Goal: Find specific page/section: Find specific page/section

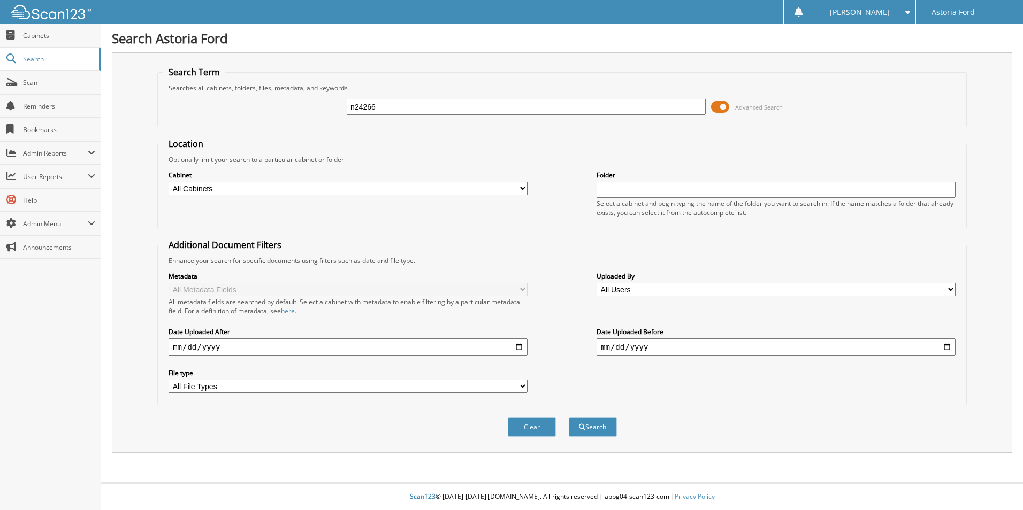
type input "n24266"
click at [569, 417] on button "Search" at bounding box center [593, 427] width 48 height 20
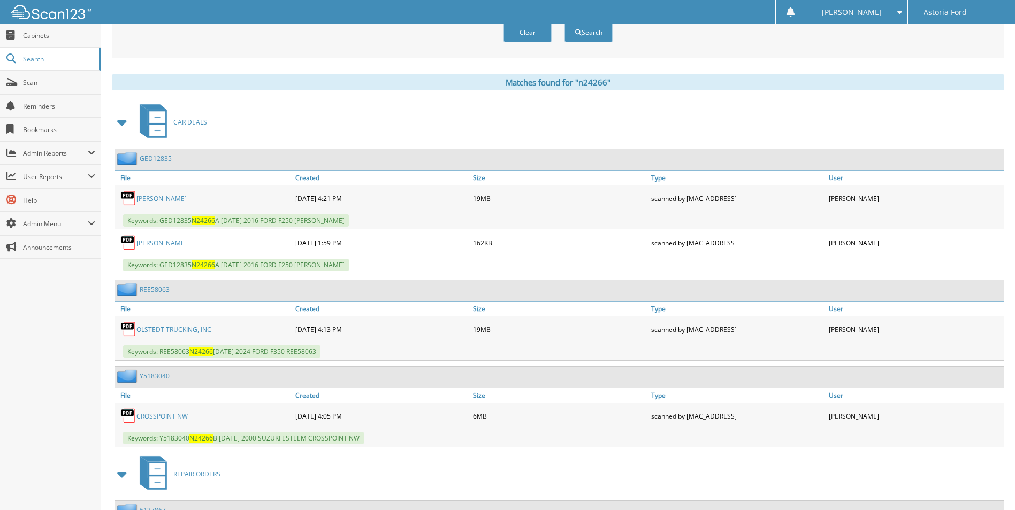
scroll to position [428, 0]
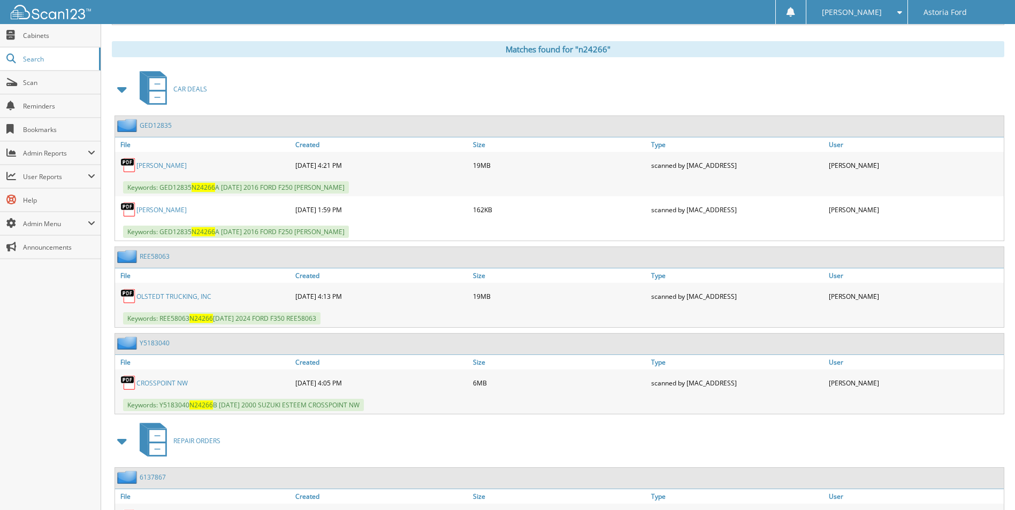
click at [161, 296] on link "OLSTEDT TRUCKING, INC" at bounding box center [173, 296] width 75 height 9
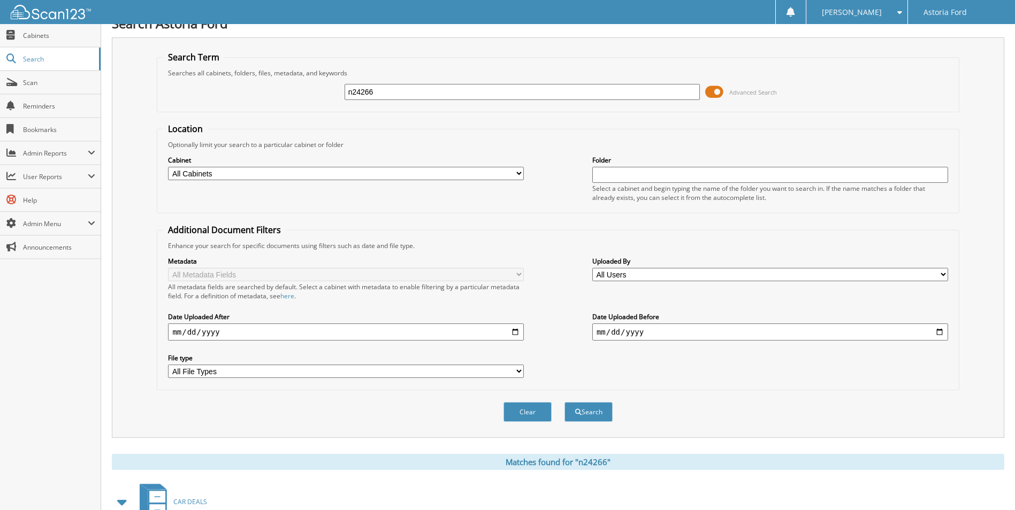
scroll to position [0, 0]
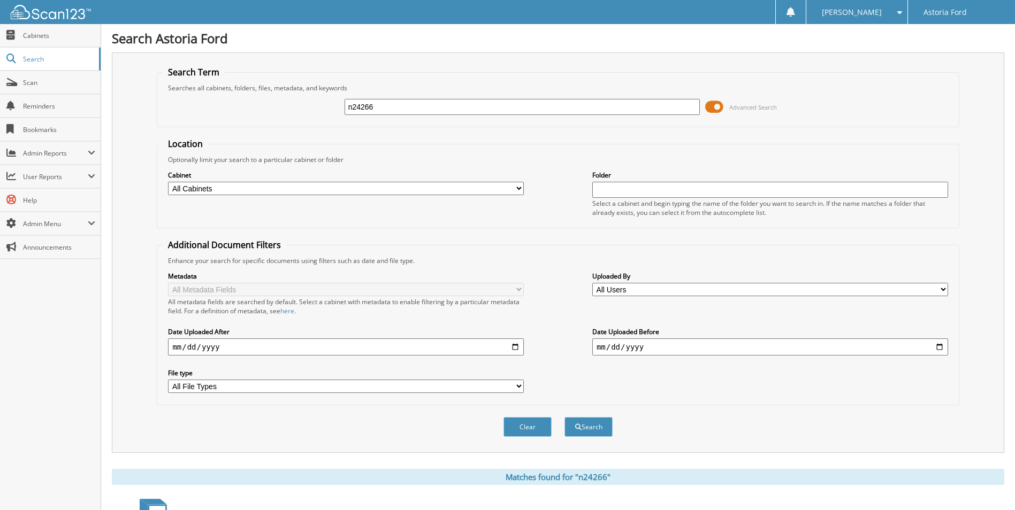
drag, startPoint x: 403, startPoint y: 113, endPoint x: 180, endPoint y: 81, distance: 225.8
click at [170, 100] on div "n24266 Advanced Search" at bounding box center [558, 107] width 790 height 29
type input "n25156"
click at [564, 417] on button "Search" at bounding box center [588, 427] width 48 height 20
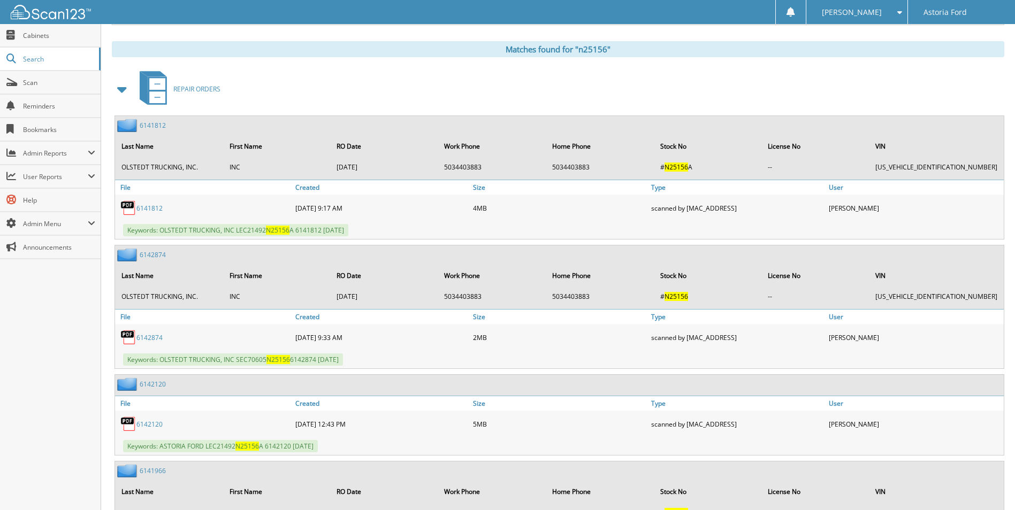
click at [119, 88] on span at bounding box center [122, 89] width 15 height 19
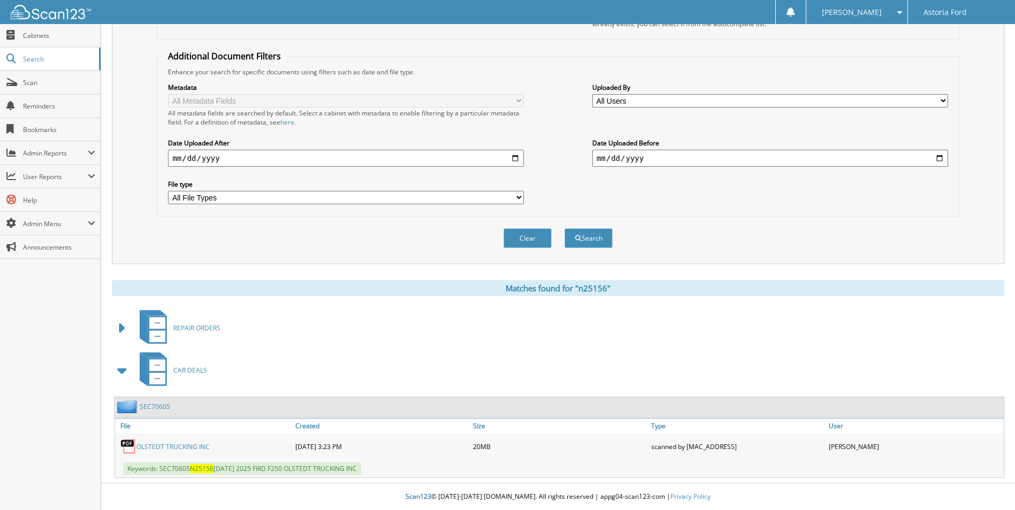
drag, startPoint x: 171, startPoint y: 446, endPoint x: 209, endPoint y: 433, distance: 40.1
click at [171, 446] on link "OLSTEDT TRUCKING INC" at bounding box center [172, 446] width 73 height 9
click at [181, 445] on link "OLSTEDT TRUCKING INC" at bounding box center [172, 446] width 73 height 9
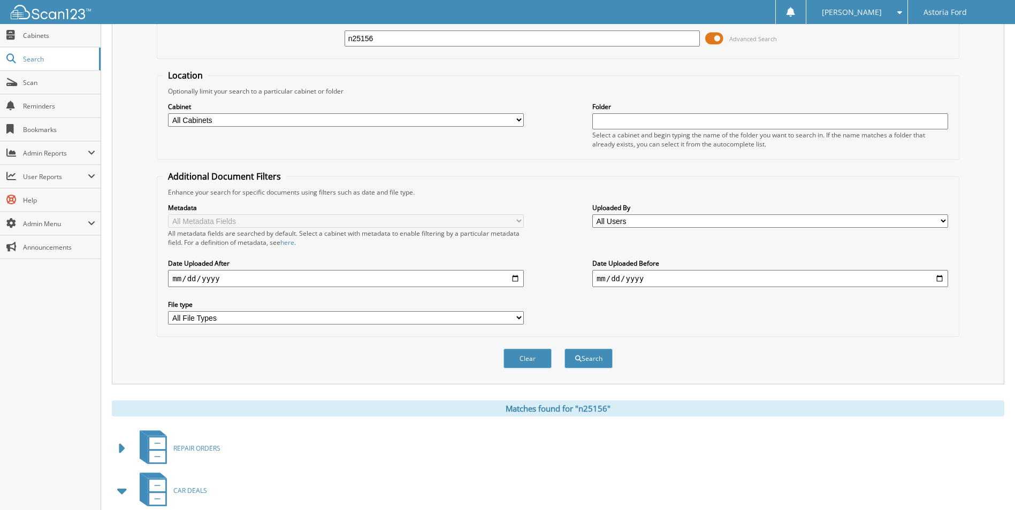
scroll to position [0, 0]
